Goal: Information Seeking & Learning: Learn about a topic

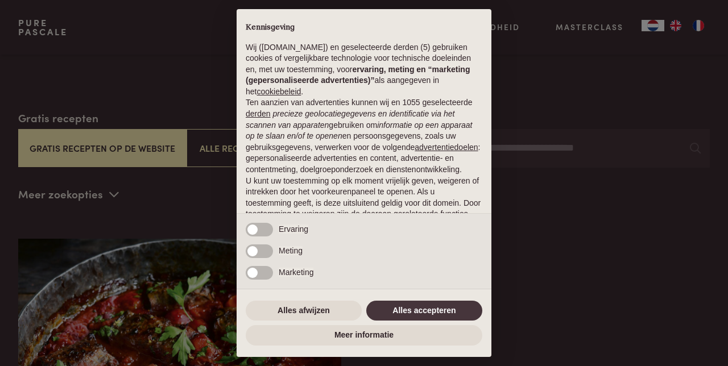
scroll to position [151, 0]
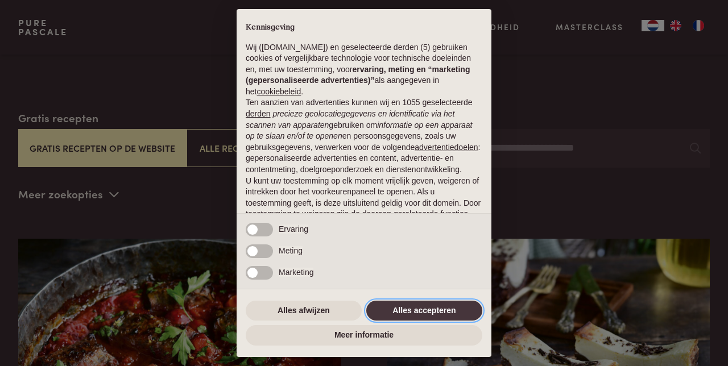
click at [441, 321] on button "Alles accepteren" at bounding box center [424, 311] width 116 height 20
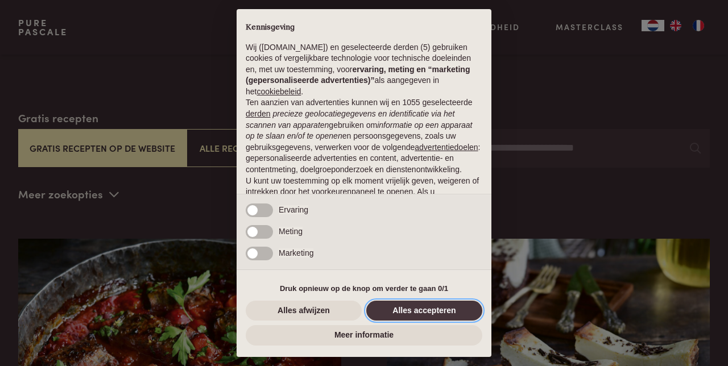
scroll to position [32, 0]
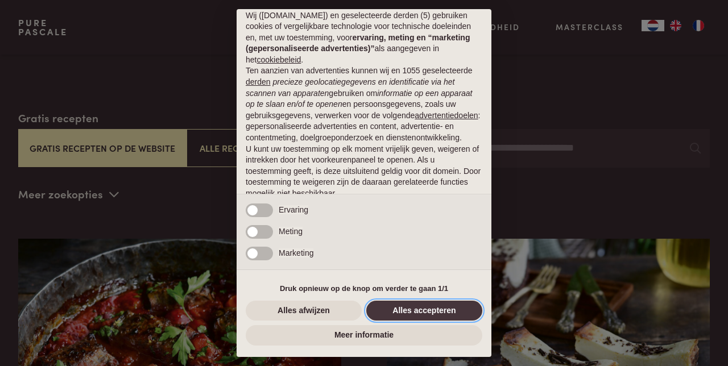
click at [439, 321] on button "Alles accepteren" at bounding box center [424, 311] width 116 height 20
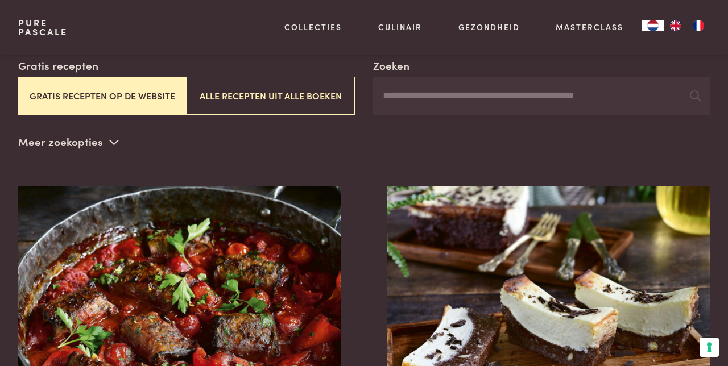
scroll to position [204, 0]
click at [488, 101] on input "Zoeken" at bounding box center [541, 96] width 337 height 39
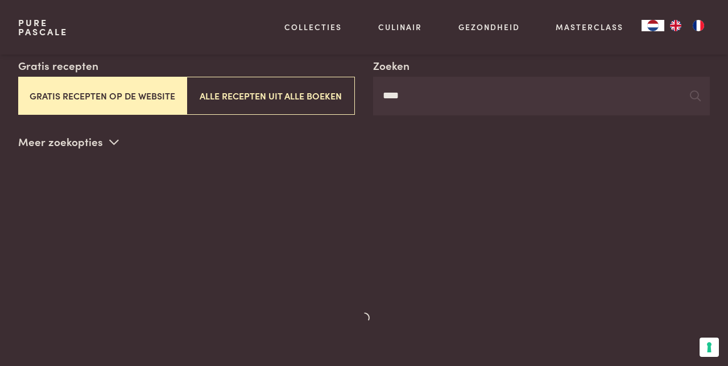
type input "****"
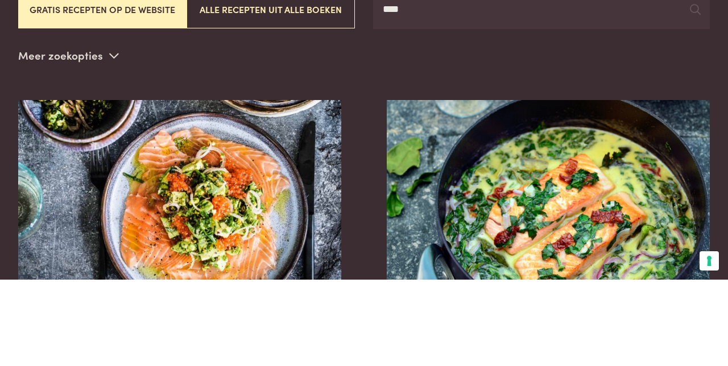
scroll to position [204, 0]
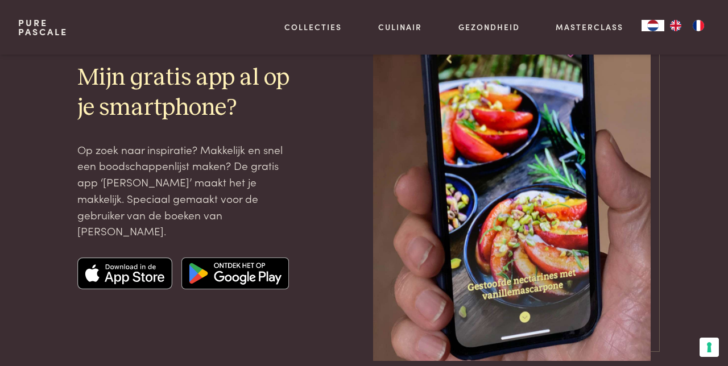
scroll to position [1907, 0]
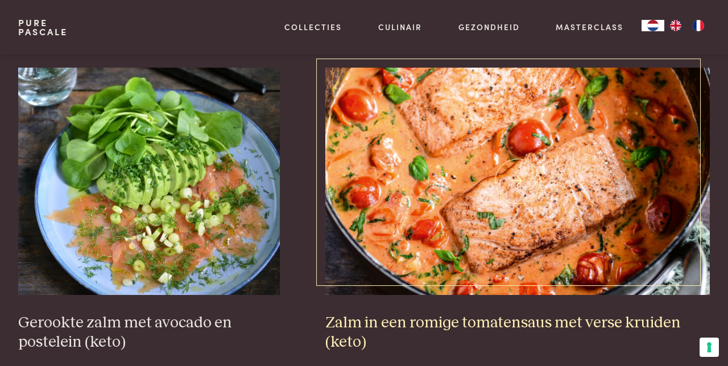
scroll to position [659, 0]
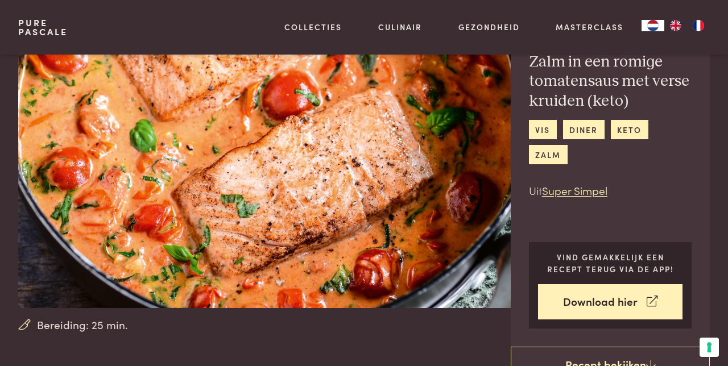
scroll to position [55, 0]
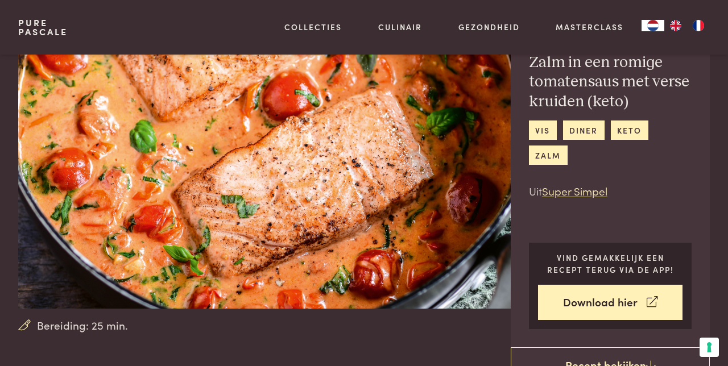
click at [9, 151] on div "Bereiding: 25 min. Zalm in een romige tomatensaus met verse kruiden (keto) vis …" at bounding box center [364, 174] width 728 height 349
